Goal: Task Accomplishment & Management: Use online tool/utility

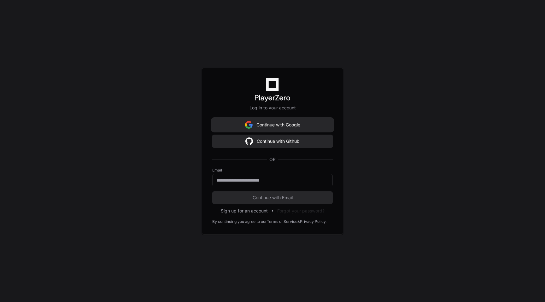
click at [306, 124] on button "Continue with Google" at bounding box center [272, 125] width 120 height 13
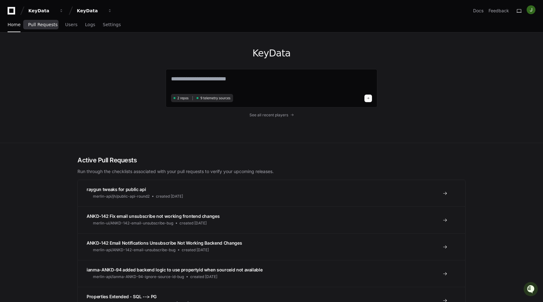
click at [36, 26] on span "Pull Requests" at bounding box center [42, 25] width 29 height 4
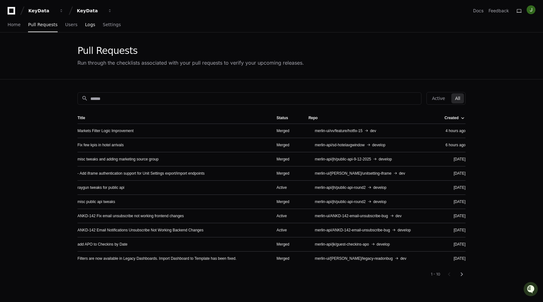
click at [86, 25] on span "Logs" at bounding box center [90, 25] width 10 height 4
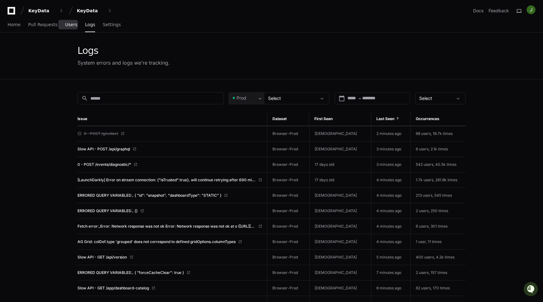
click at [68, 24] on span "Users" at bounding box center [71, 25] width 12 height 4
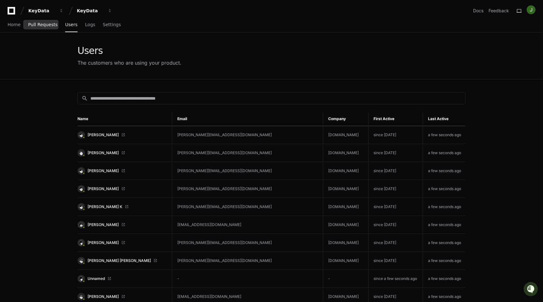
click at [43, 25] on span "Pull Requests" at bounding box center [42, 25] width 29 height 4
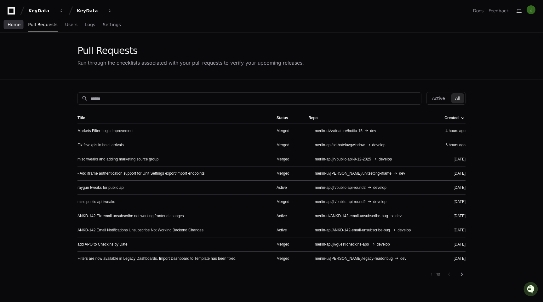
click at [16, 26] on span "Home" at bounding box center [14, 25] width 13 height 4
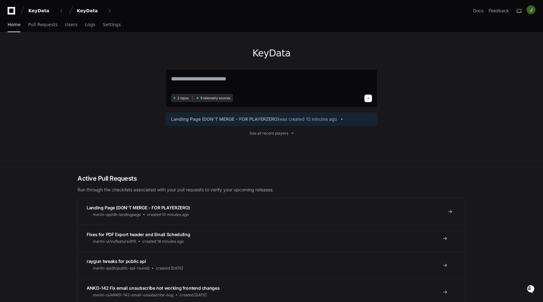
click at [176, 210] on span "Landing Page (DON'T MERGE - FOR PLAYERZERO)" at bounding box center [138, 207] width 103 height 5
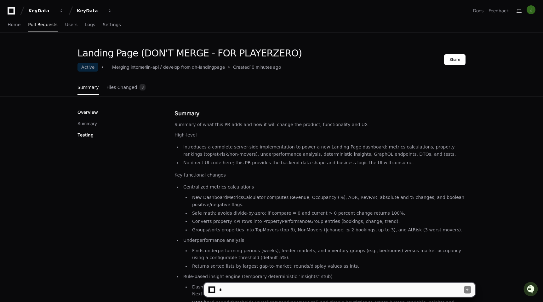
click at [284, 291] on textarea at bounding box center [341, 290] width 247 height 14
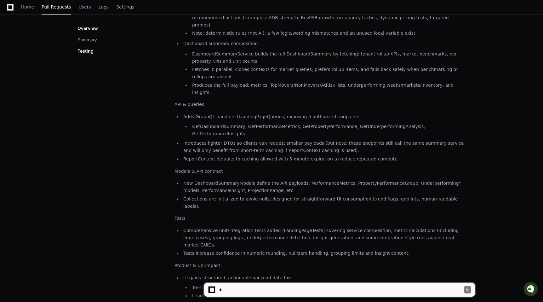
scroll to position [442, 0]
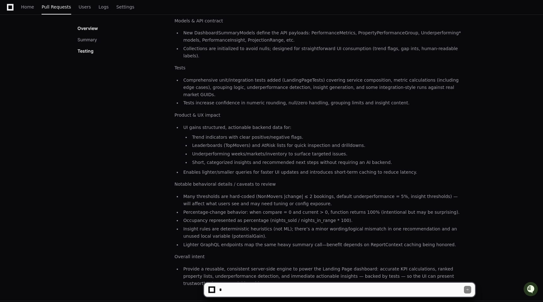
click at [327, 285] on textarea at bounding box center [341, 290] width 247 height 14
type textarea "*"
type textarea "**********"
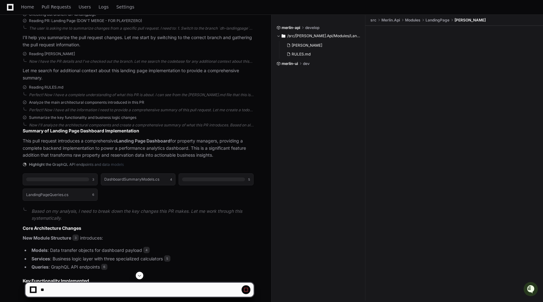
scroll to position [194, 0]
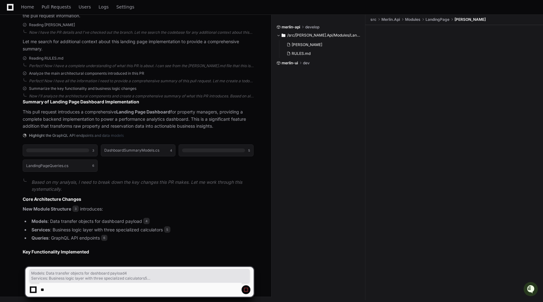
drag, startPoint x: 119, startPoint y: 244, endPoint x: 119, endPoint y: 210, distance: 34.0
click at [119, 210] on article "Core Architecture Changes New Module Structure 3 introduces: Models : Data tran…" at bounding box center [138, 225] width 231 height 59
click at [119, 210] on p "New Module Structure 3 introduces:" at bounding box center [138, 209] width 231 height 7
